Goal: Find specific page/section: Find specific page/section

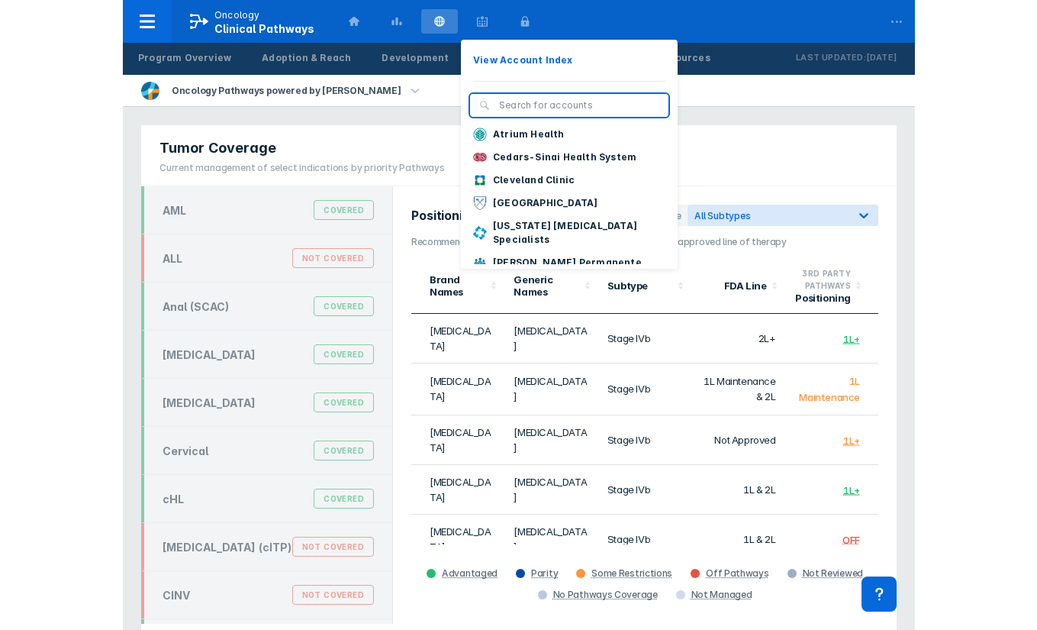
scroll to position [2621, 0]
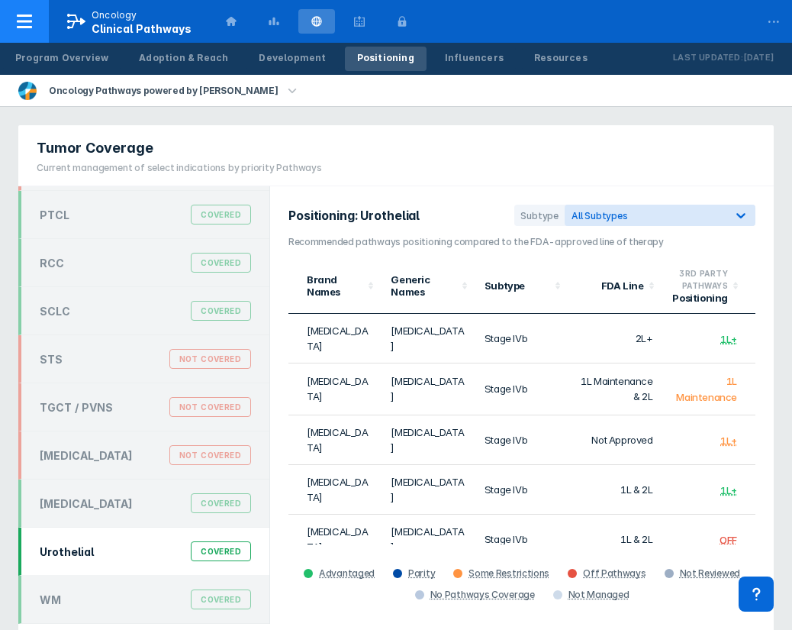
click at [27, 31] on div at bounding box center [24, 21] width 49 height 43
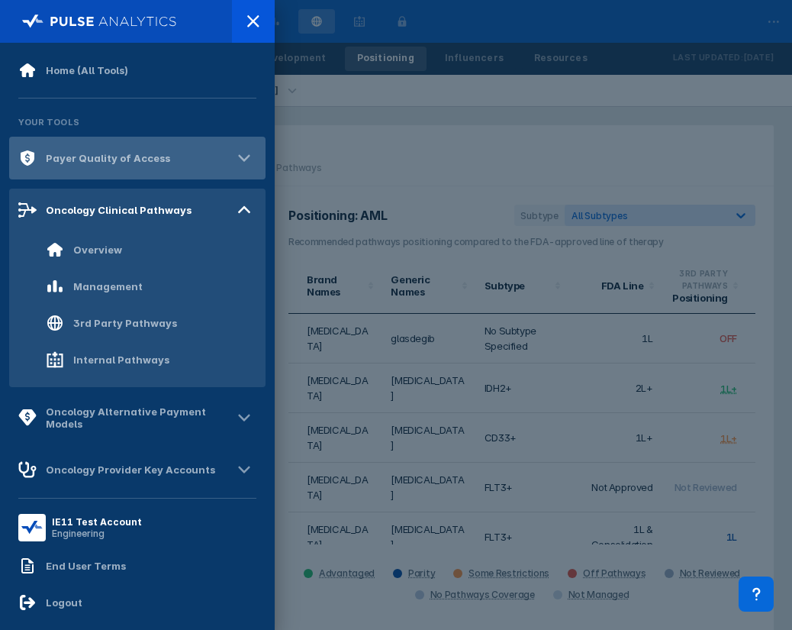
click at [108, 163] on div "Payer Quality of Access" at bounding box center [108, 158] width 124 height 12
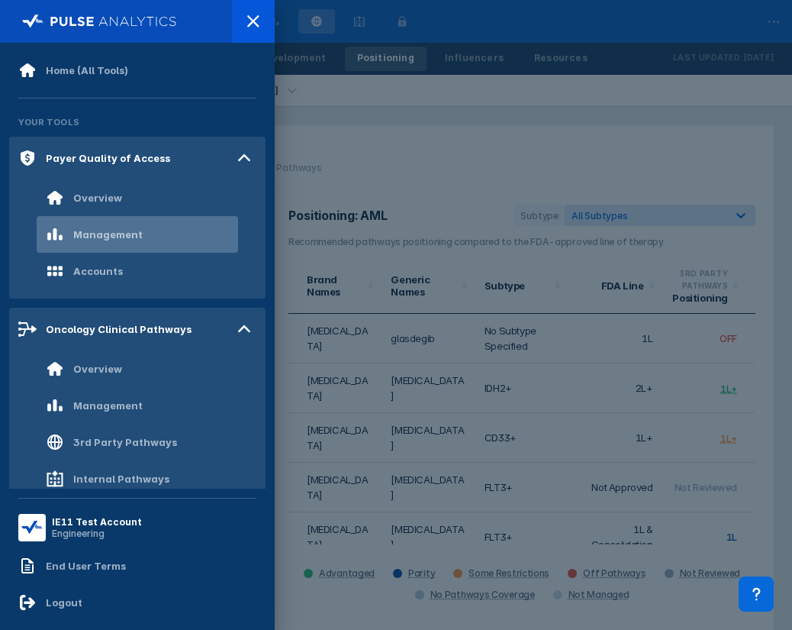
click at [102, 237] on div "Management" at bounding box center [107, 234] width 69 height 12
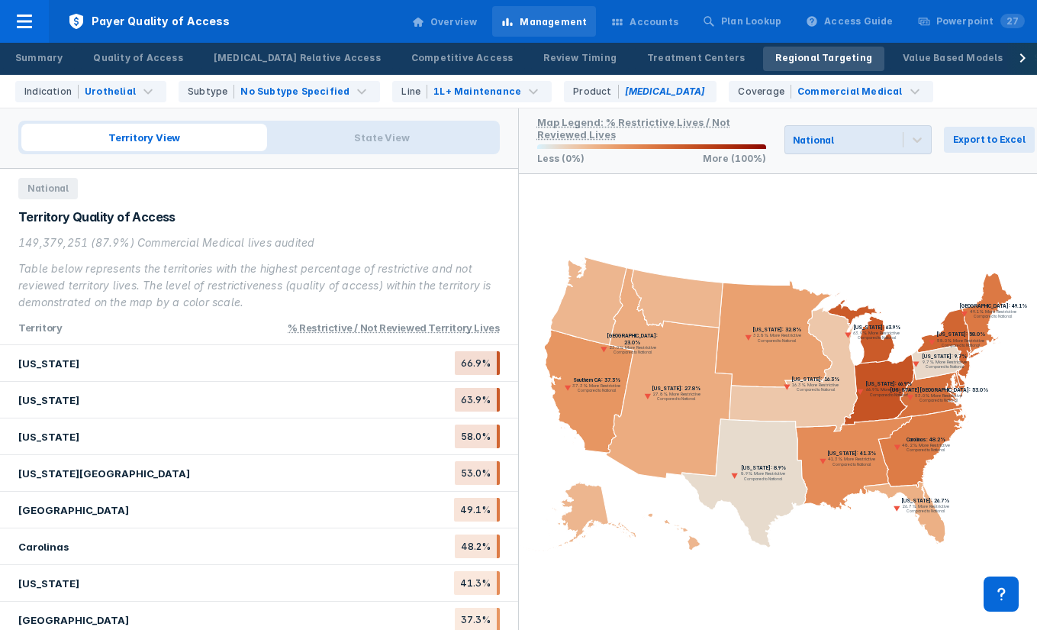
click at [791, 63] on button at bounding box center [1022, 59] width 31 height 32
click at [665, 18] on div "Accounts" at bounding box center [654, 22] width 49 height 14
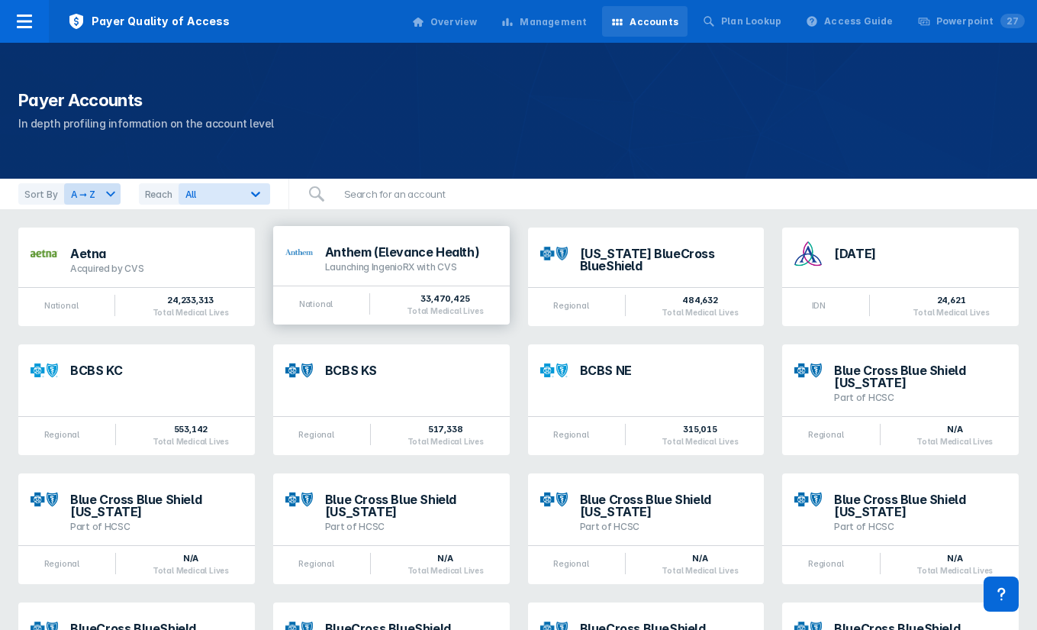
click at [339, 263] on div "Launching IngenioRX with CVS" at bounding box center [411, 267] width 172 height 12
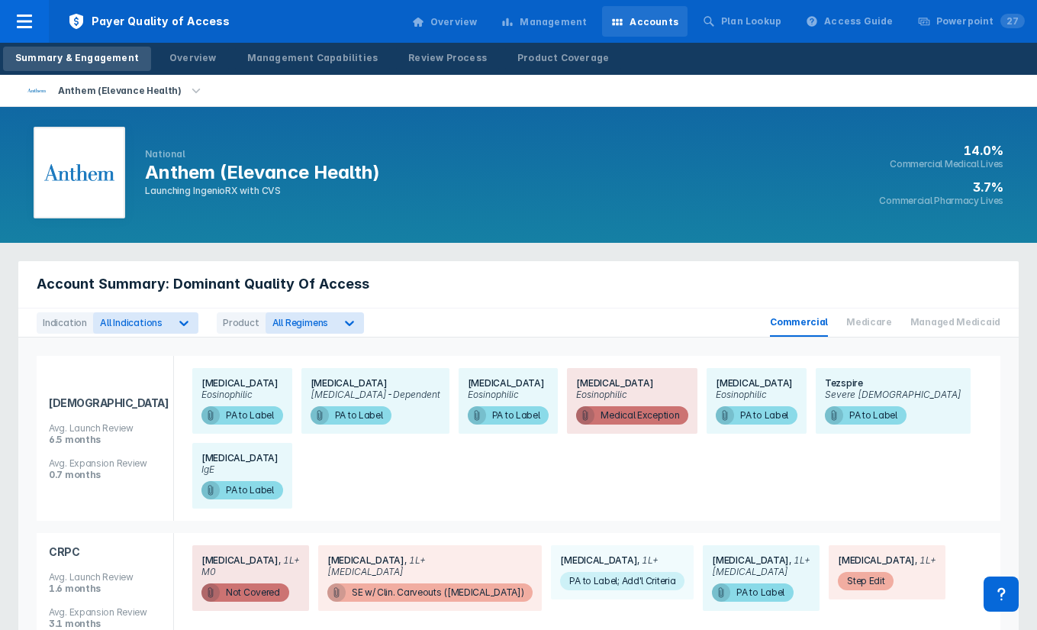
click at [583, 27] on div "Management" at bounding box center [553, 22] width 67 height 14
